Goal: Task Accomplishment & Management: Use online tool/utility

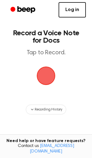
click at [66, 8] on link "Log in" at bounding box center [72, 9] width 27 height 15
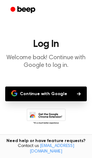
click at [25, 93] on button "Continue with Google" at bounding box center [46, 94] width 82 height 15
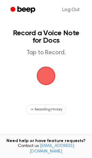
click at [38, 79] on span "button" at bounding box center [46, 76] width 19 height 19
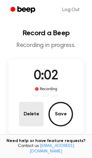
click at [39, 118] on button "Delete" at bounding box center [31, 114] width 25 height 25
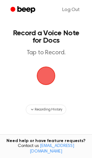
click at [44, 80] on span "button" at bounding box center [45, 75] width 17 height 17
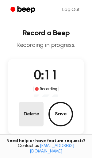
click at [28, 113] on button "Delete" at bounding box center [31, 114] width 25 height 25
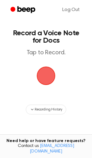
click at [52, 85] on span "button" at bounding box center [46, 76] width 19 height 19
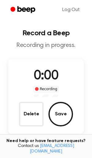
click at [43, 78] on span "0:00" at bounding box center [46, 76] width 25 height 13
click at [45, 72] on span "0:00" at bounding box center [46, 76] width 25 height 13
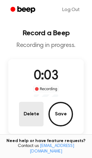
click at [24, 116] on button "Delete" at bounding box center [31, 114] width 25 height 25
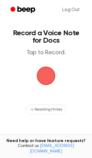
click at [41, 71] on span "button" at bounding box center [45, 75] width 17 height 17
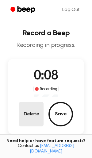
click at [34, 112] on button "Delete" at bounding box center [31, 114] width 25 height 25
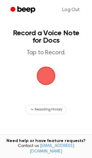
click at [45, 71] on span "button" at bounding box center [46, 76] width 19 height 19
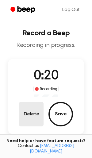
click at [34, 121] on button "Delete" at bounding box center [31, 114] width 25 height 25
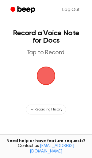
click at [46, 82] on span "button" at bounding box center [45, 75] width 17 height 17
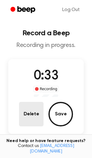
click at [27, 114] on button "Delete" at bounding box center [31, 114] width 25 height 25
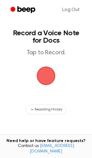
click at [42, 78] on span "button" at bounding box center [46, 75] width 21 height 21
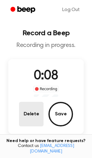
click at [35, 116] on button "Delete" at bounding box center [31, 114] width 25 height 25
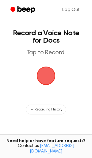
click at [49, 77] on span "button" at bounding box center [46, 76] width 19 height 19
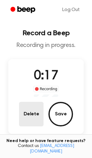
click at [34, 118] on button "Delete" at bounding box center [31, 114] width 25 height 25
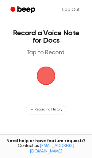
click at [45, 77] on span "button" at bounding box center [46, 76] width 20 height 20
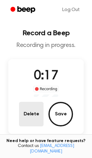
click at [33, 110] on button "Delete" at bounding box center [31, 114] width 25 height 25
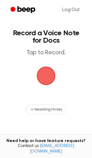
click at [46, 70] on span "button" at bounding box center [46, 76] width 19 height 19
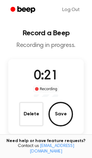
click at [35, 126] on div "0:21 Recording Delete Save" at bounding box center [45, 96] width 75 height 75
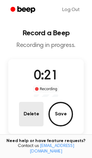
click at [35, 119] on button "Delete" at bounding box center [31, 114] width 25 height 25
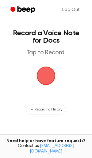
click at [42, 75] on span "button" at bounding box center [46, 76] width 19 height 19
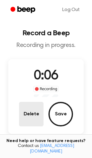
click at [27, 110] on button "Delete" at bounding box center [31, 114] width 25 height 25
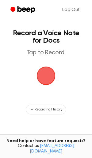
click at [49, 70] on span "button" at bounding box center [45, 75] width 17 height 17
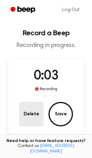
click at [28, 114] on button "Delete" at bounding box center [31, 114] width 25 height 25
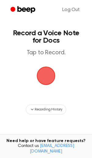
click at [49, 78] on span "button" at bounding box center [46, 76] width 20 height 20
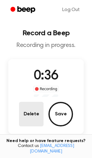
click at [32, 114] on button "Delete" at bounding box center [31, 114] width 25 height 25
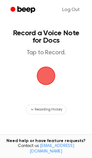
click at [55, 73] on span "button" at bounding box center [45, 75] width 17 height 17
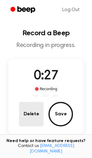
click at [24, 120] on button "Delete" at bounding box center [31, 114] width 25 height 25
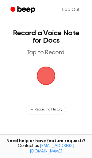
click at [43, 67] on span "button" at bounding box center [45, 75] width 17 height 17
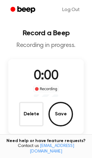
click at [44, 72] on span "0:00" at bounding box center [46, 76] width 25 height 13
click at [32, 126] on div "0:06 Recording Delete Save" at bounding box center [45, 96] width 75 height 75
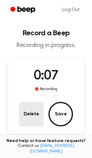
click at [37, 110] on button "Delete" at bounding box center [31, 114] width 25 height 25
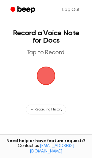
click at [51, 72] on span "button" at bounding box center [46, 76] width 19 height 19
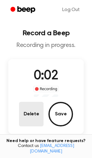
click at [32, 111] on button "Delete" at bounding box center [31, 114] width 25 height 25
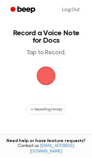
click at [36, 88] on main "Record a Voice Note for Docs Tap to Record. Recording History Tired of copying …" at bounding box center [46, 98] width 92 height 197
click at [39, 81] on span "button" at bounding box center [46, 76] width 19 height 19
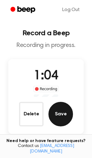
click at [52, 115] on button "Save" at bounding box center [60, 114] width 25 height 25
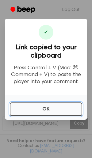
click at [21, 108] on button "OK" at bounding box center [46, 109] width 72 height 14
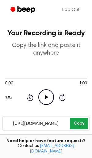
click at [78, 125] on button "Copy" at bounding box center [79, 123] width 18 height 11
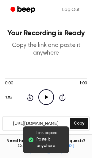
click at [42, 98] on icon "Play Audio" at bounding box center [46, 97] width 16 height 16
